Goal: Find specific page/section: Find specific page/section

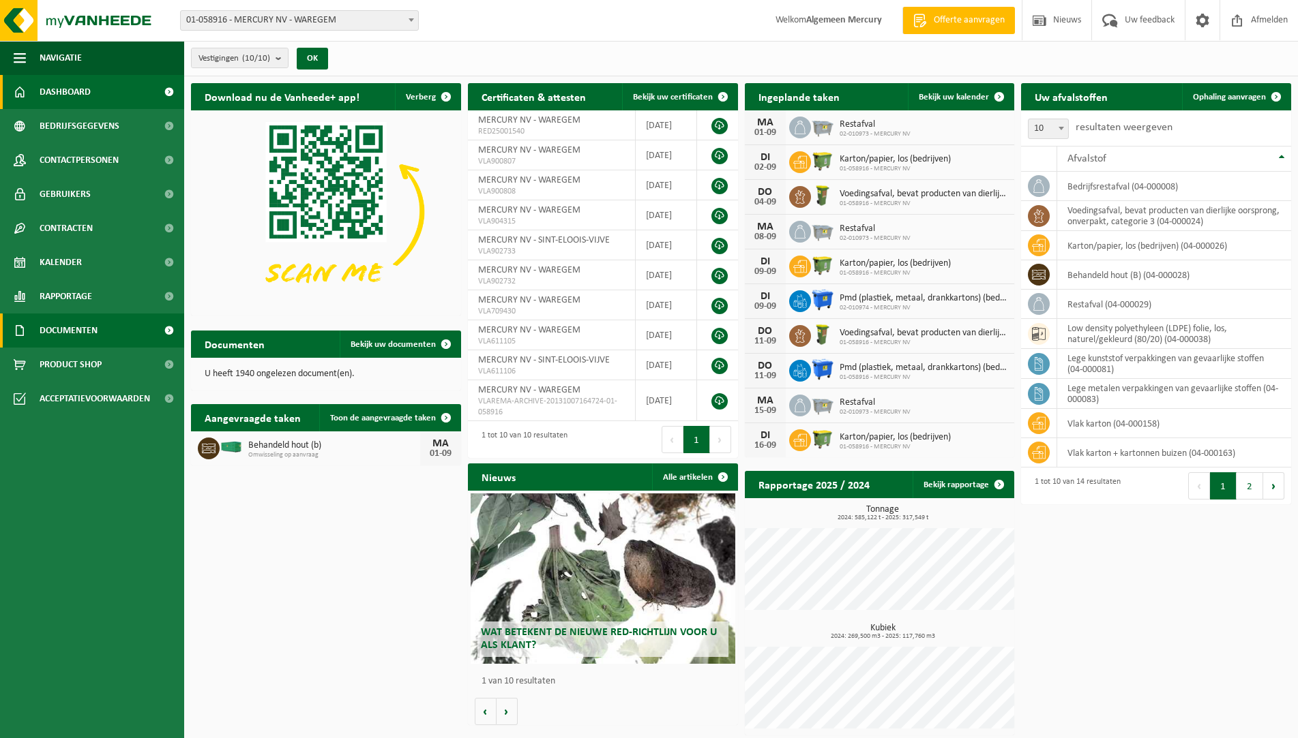
click at [71, 327] on span "Documenten" at bounding box center [69, 331] width 58 height 34
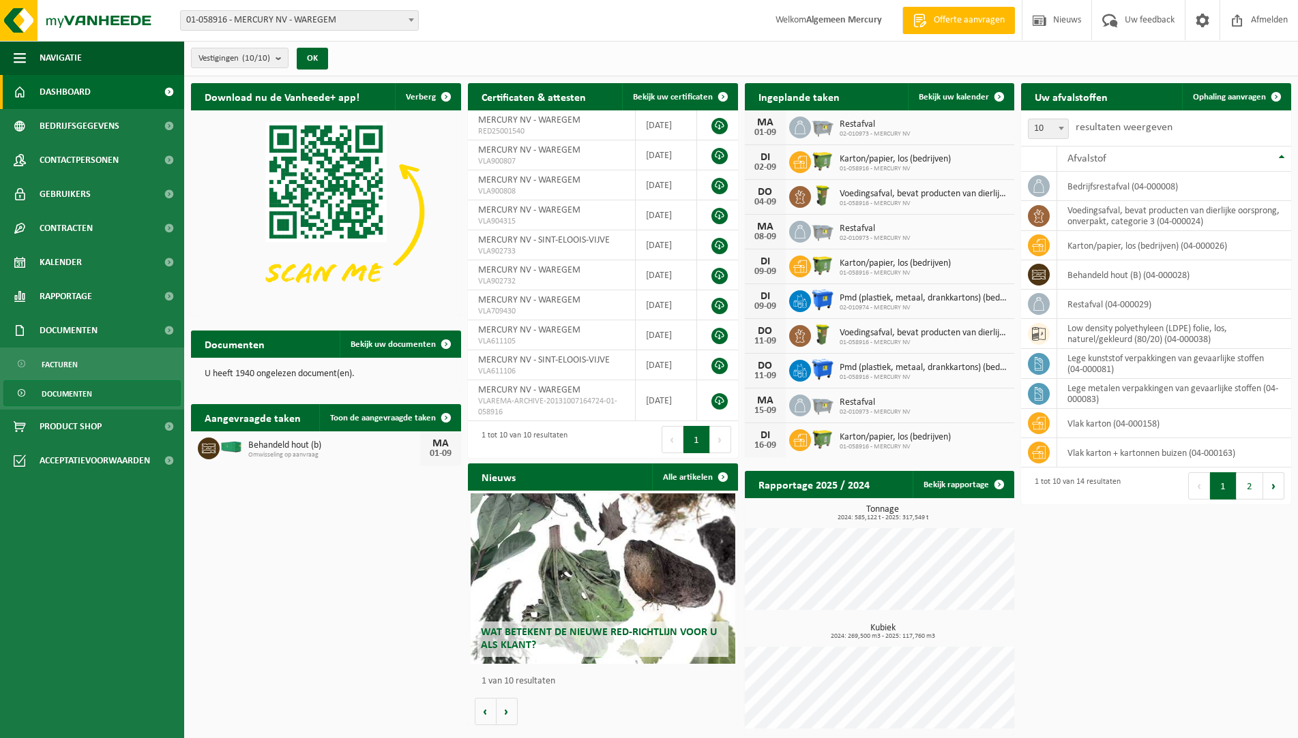
click at [61, 395] on span "Documenten" at bounding box center [67, 394] width 50 height 26
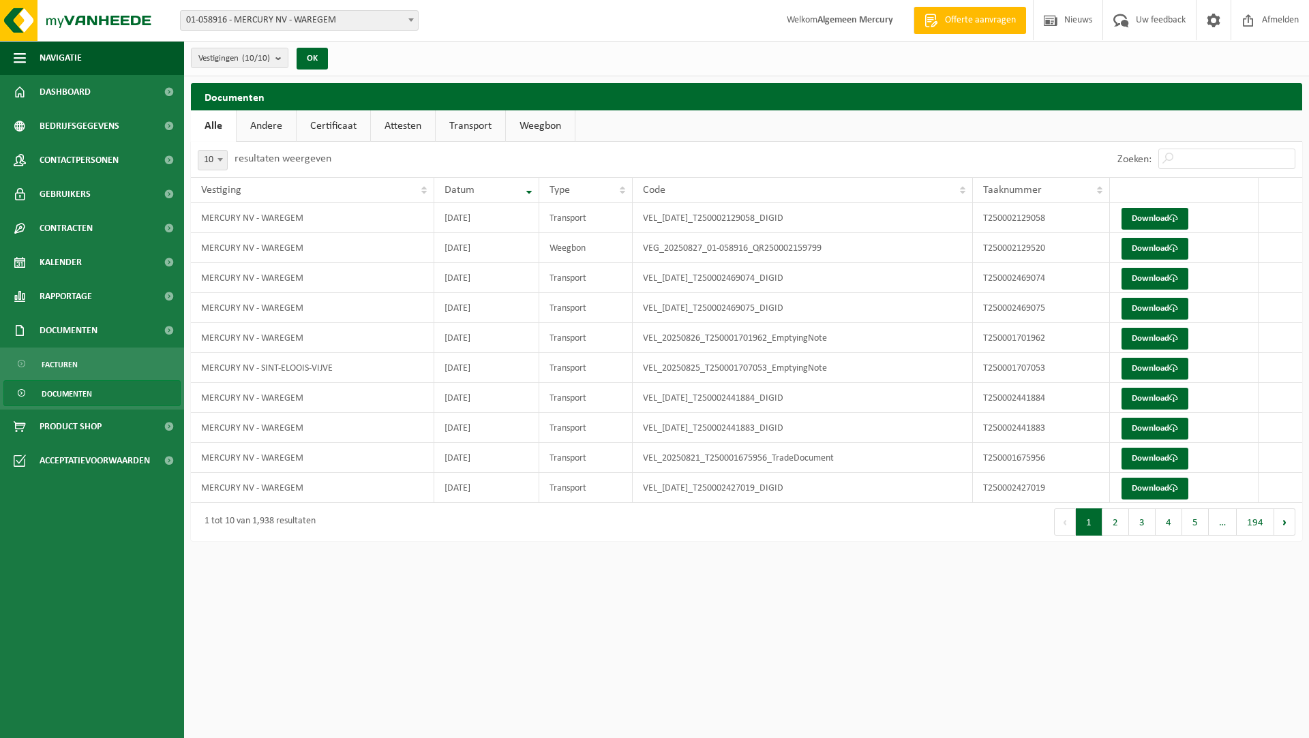
click at [211, 148] on div "10 25 50 100 10 resultaten weergeven" at bounding box center [264, 159] width 147 height 35
click at [216, 155] on span at bounding box center [220, 160] width 14 height 18
select select "100"
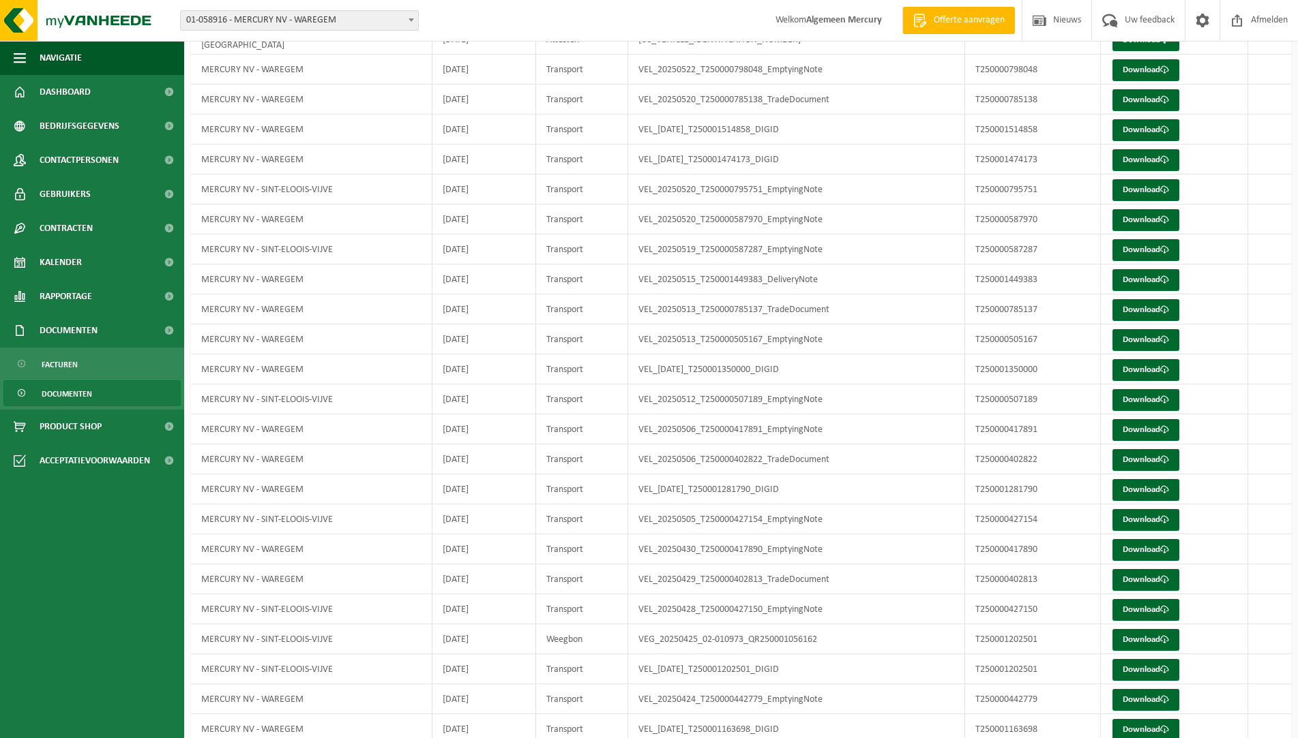
scroll to position [359, 0]
